Goal: Navigation & Orientation: Find specific page/section

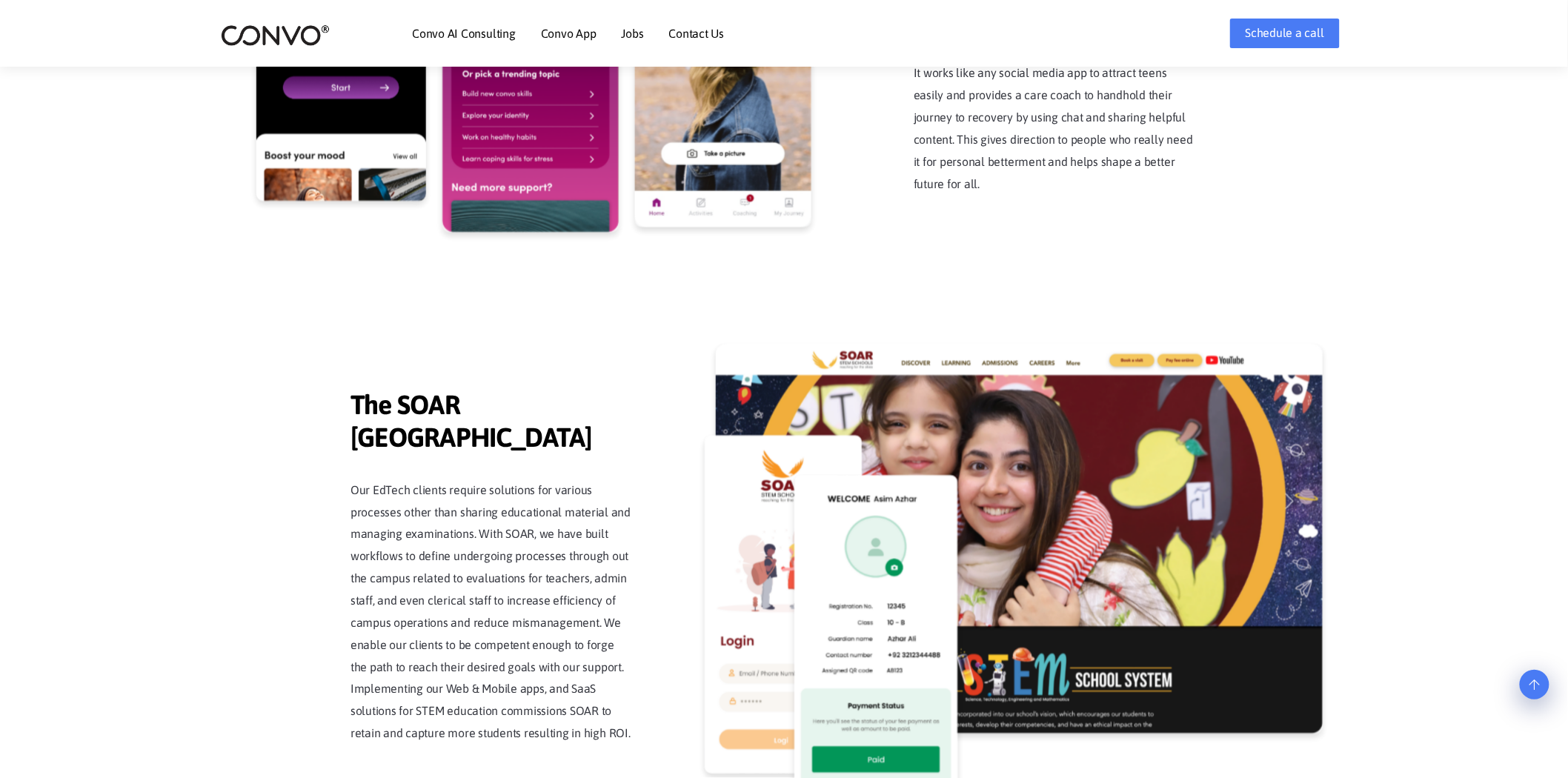
scroll to position [3429, 0]
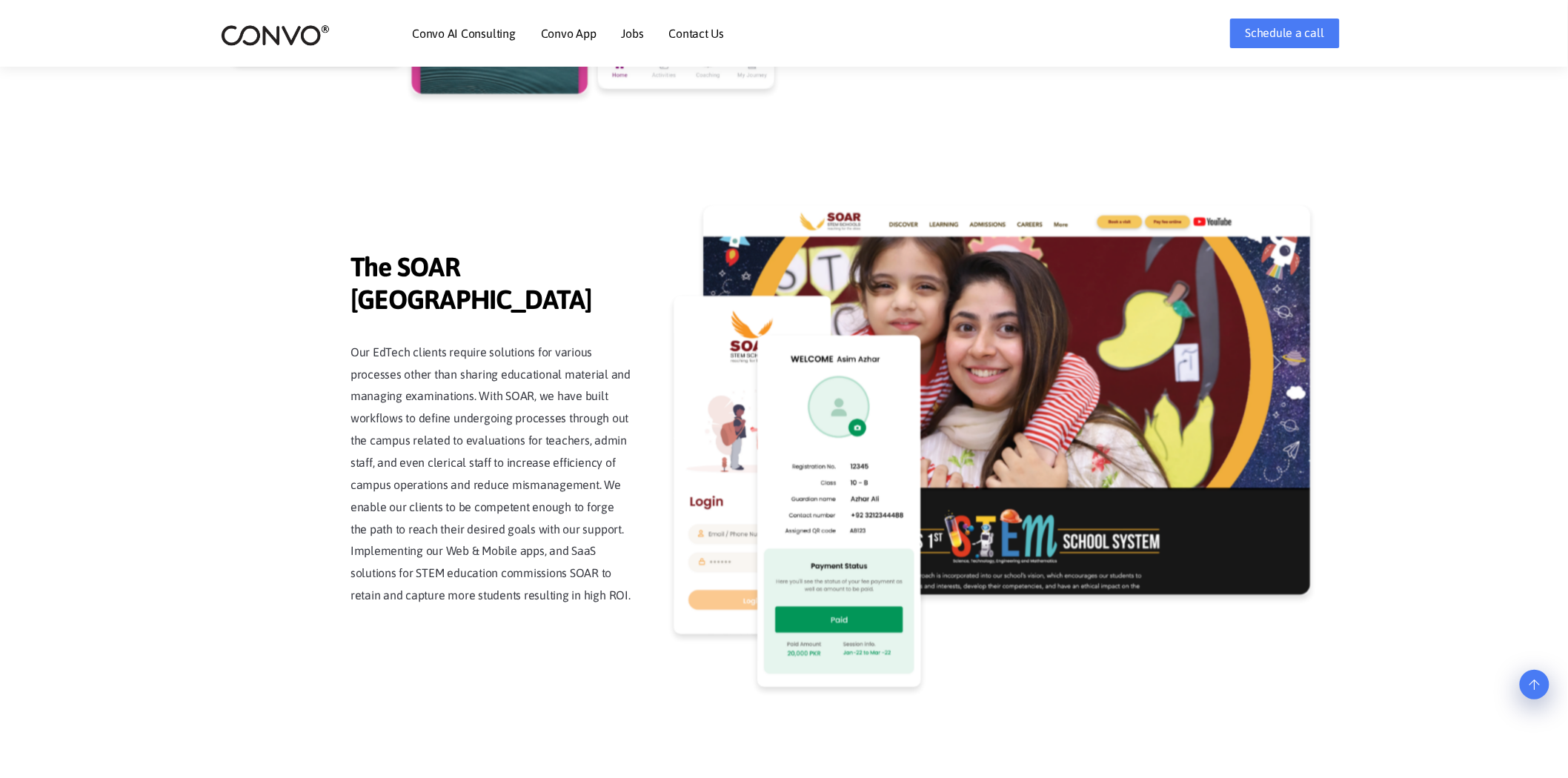
click at [1017, 369] on img at bounding box center [1007, 400] width 607 height 389
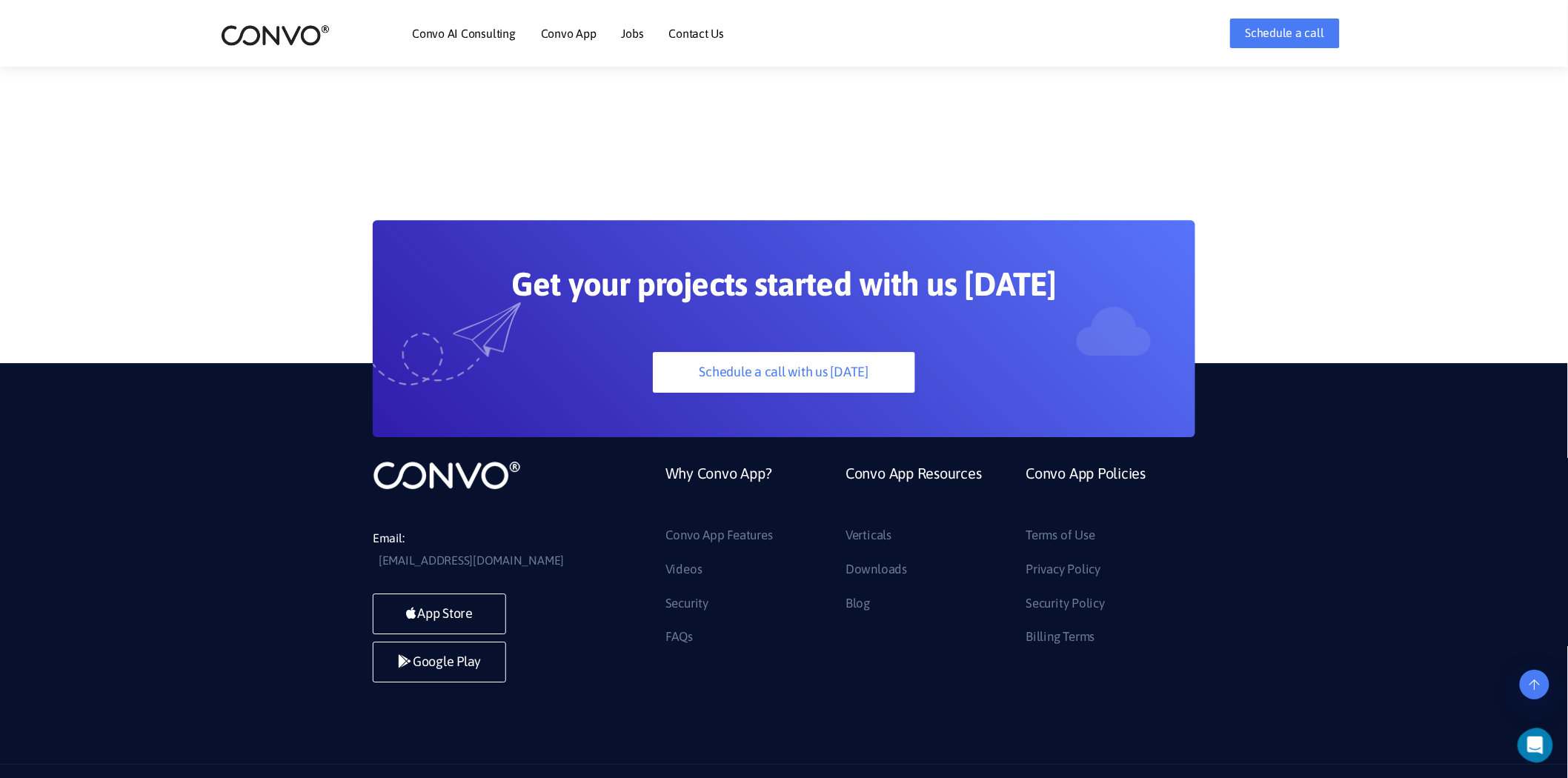
scroll to position [0, 0]
click at [305, 418] on div "Email: support@convo.com App Store Google Play Why Convo App? Convo App Feature…" at bounding box center [784, 563] width 1568 height 401
click at [247, 517] on div "Email: support@convo.com App Store Google Play Why Convo App? Convo App Feature…" at bounding box center [784, 563] width 1568 height 401
click at [709, 27] on link "Contact Us" at bounding box center [697, 33] width 56 height 12
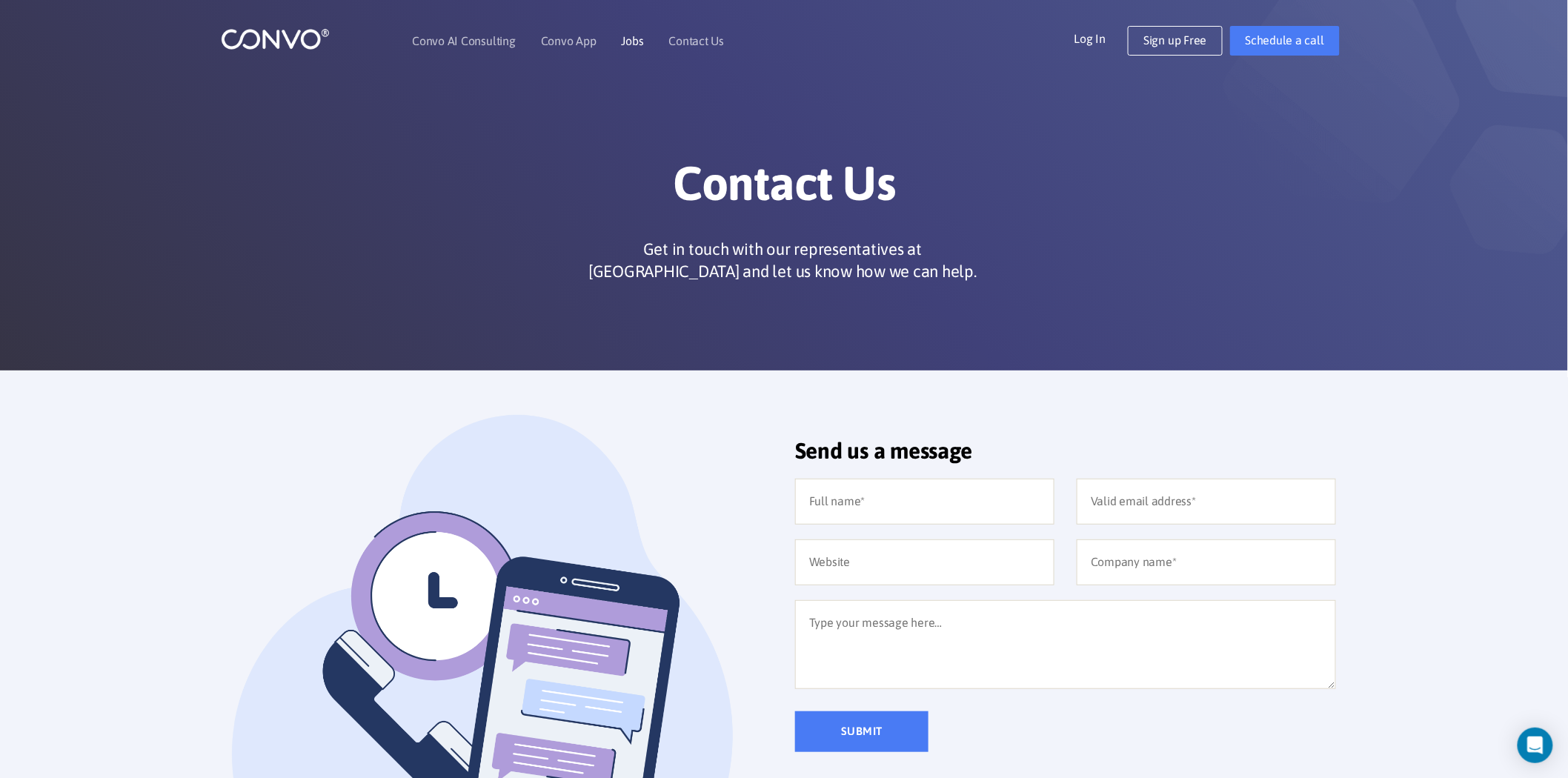
click at [636, 36] on link "Jobs" at bounding box center [633, 41] width 22 height 12
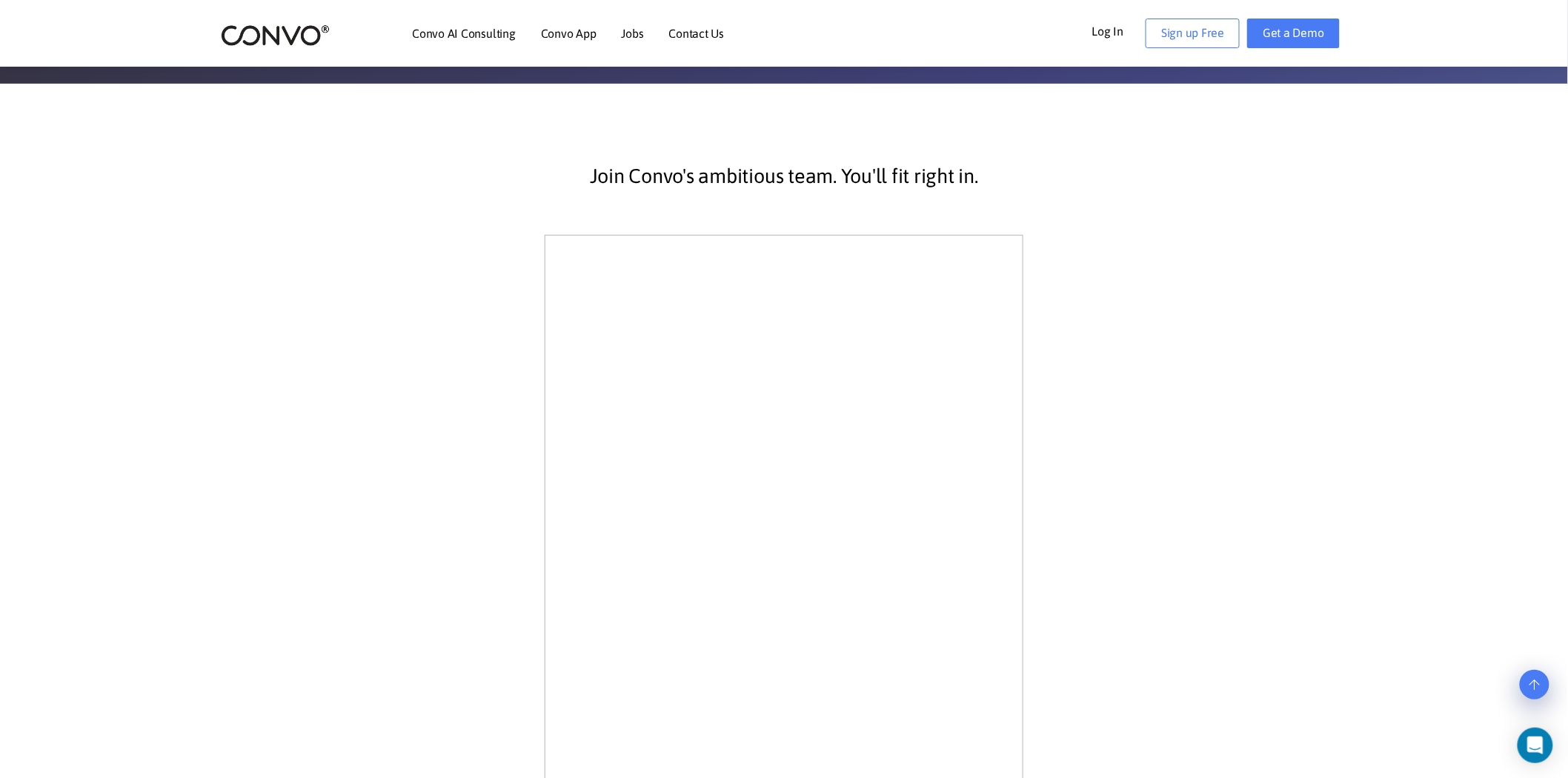
scroll to position [327, 0]
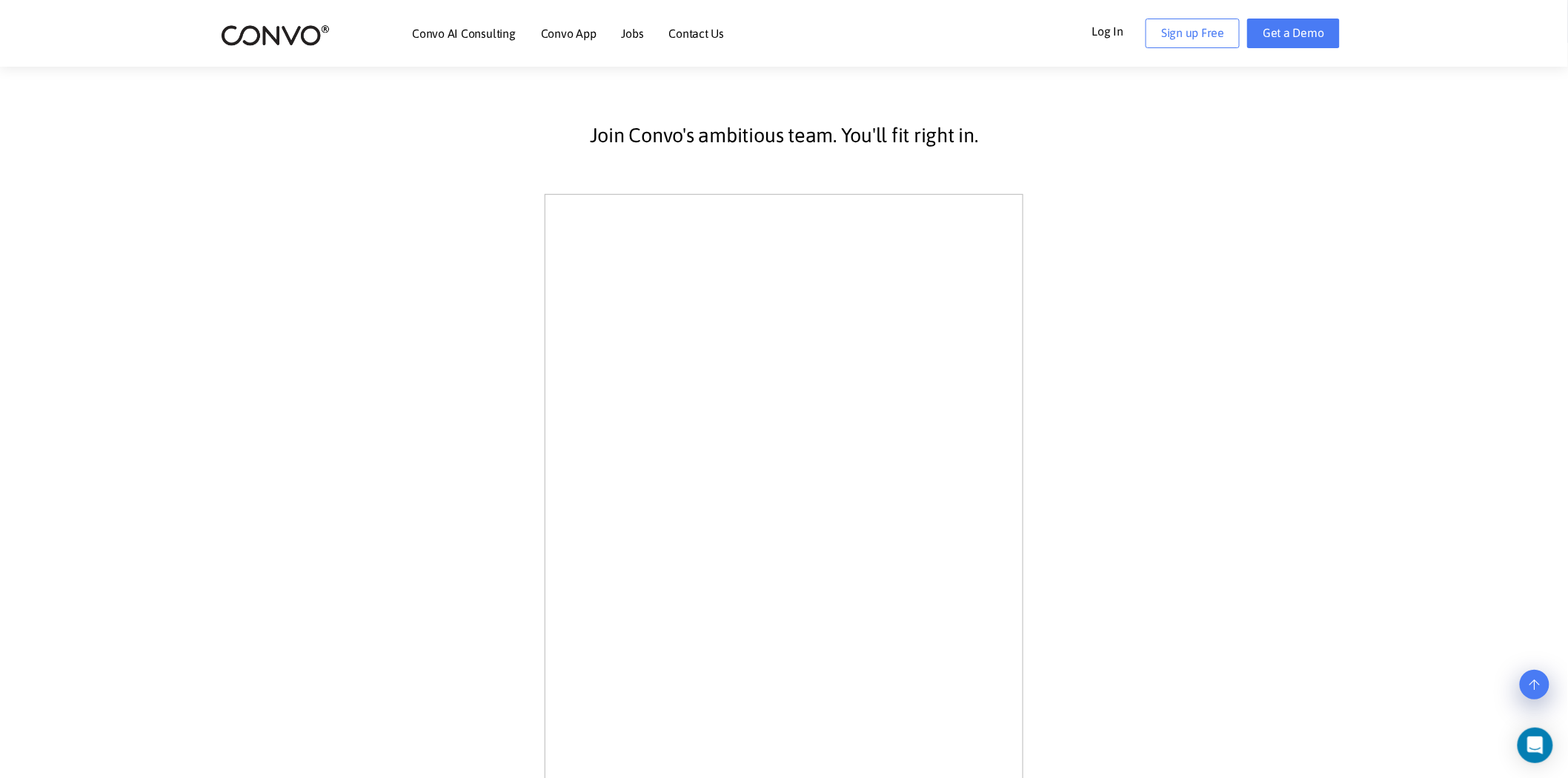
click at [373, 298] on div "Join Convo's ambitious team. You'll fit right in." at bounding box center [784, 600] width 823 height 1026
drag, startPoint x: 1355, startPoint y: 343, endPoint x: 1400, endPoint y: 530, distance: 192.3
click at [1404, 533] on section "Join Convo's ambitious team. You'll fit right in." at bounding box center [784, 622] width 1568 height 1159
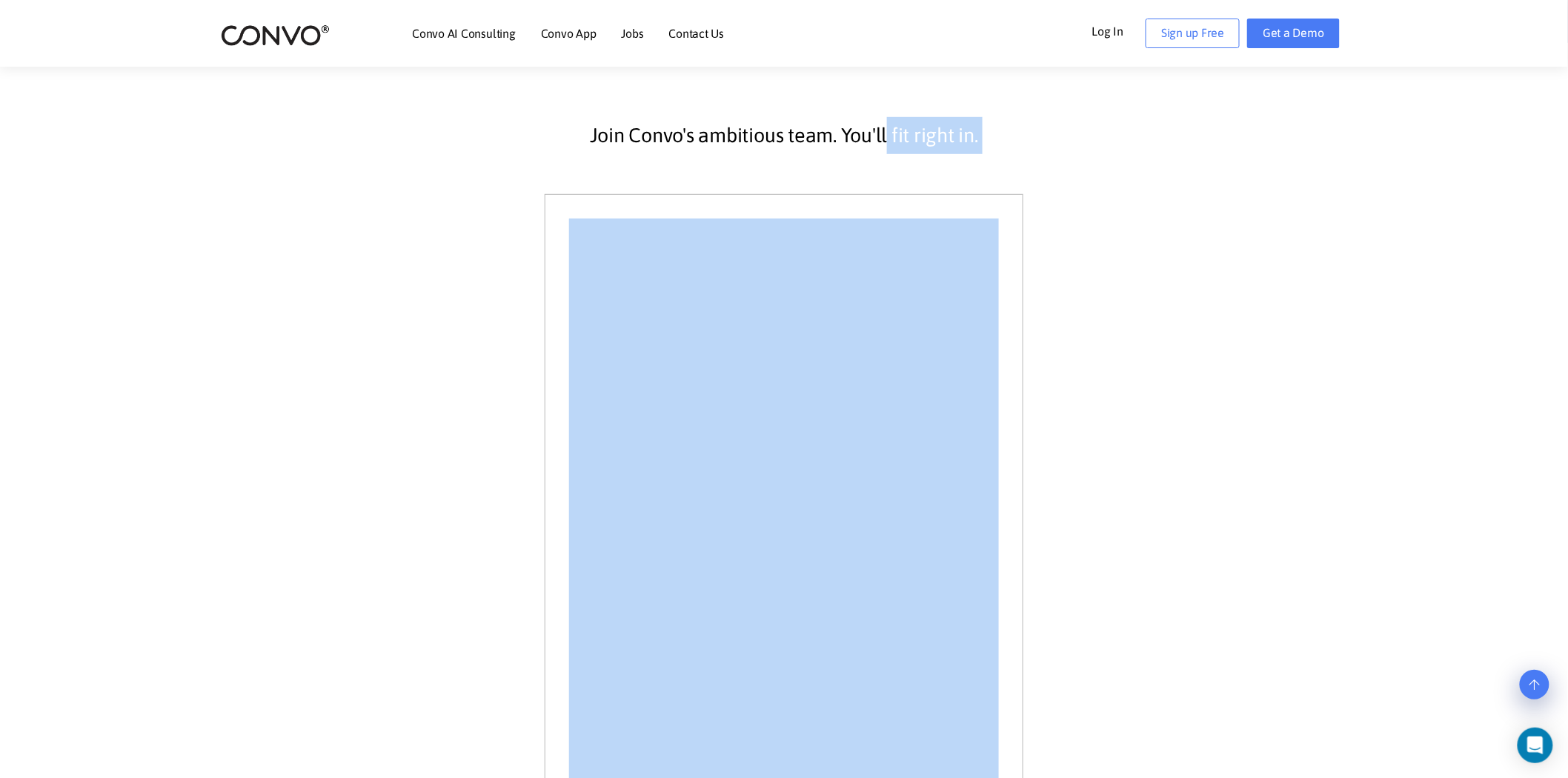
drag, startPoint x: 1002, startPoint y: 214, endPoint x: 885, endPoint y: 156, distance: 130.6
click at [885, 156] on section "Join Convo's ambitious team. You'll fit right in." at bounding box center [784, 622] width 1568 height 1159
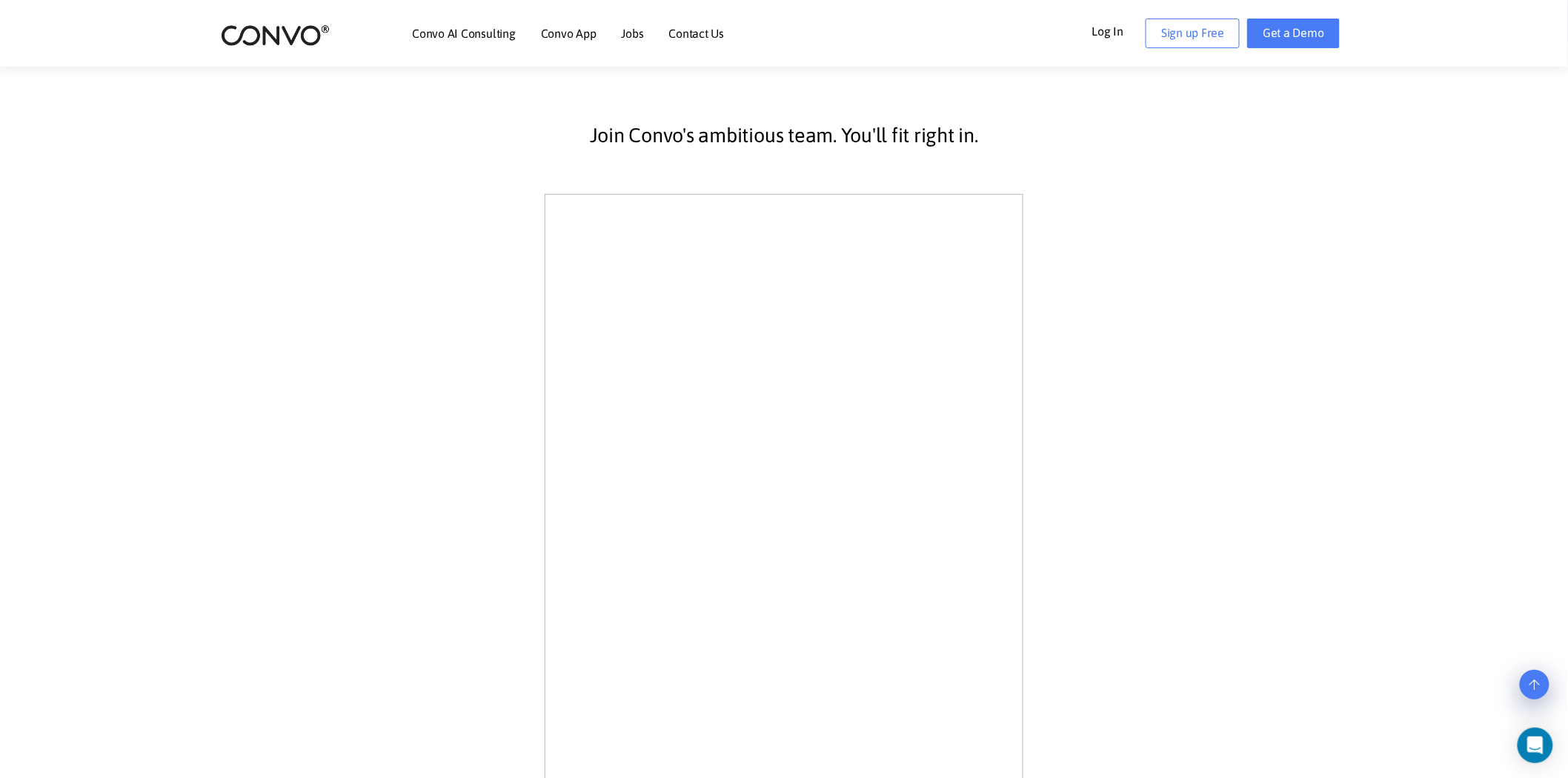
click at [833, 131] on p "Join Convo's ambitious team. You'll fit right in." at bounding box center [784, 136] width 801 height 37
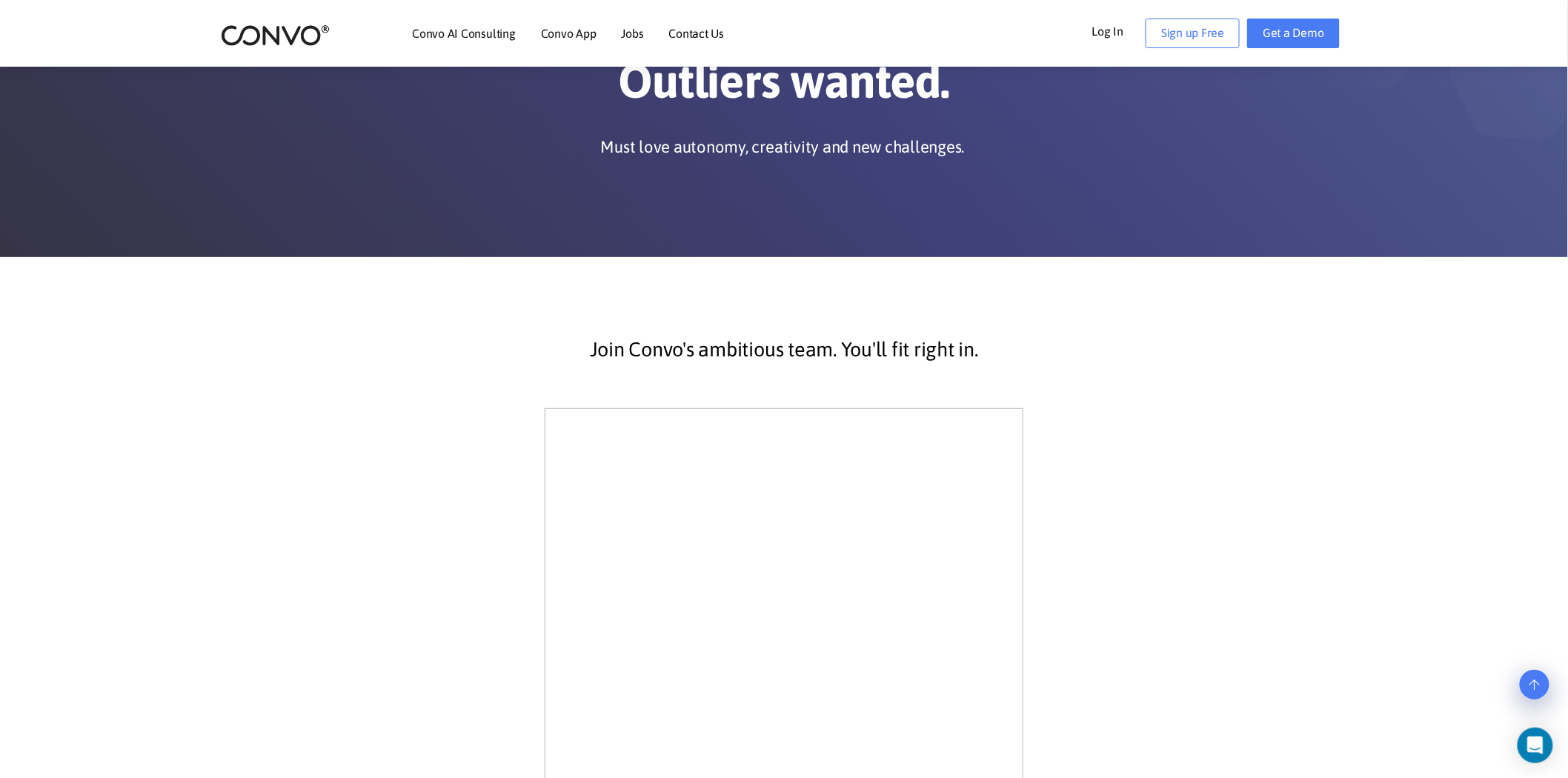
scroll to position [53, 0]
